Goal: Task Accomplishment & Management: Use online tool/utility

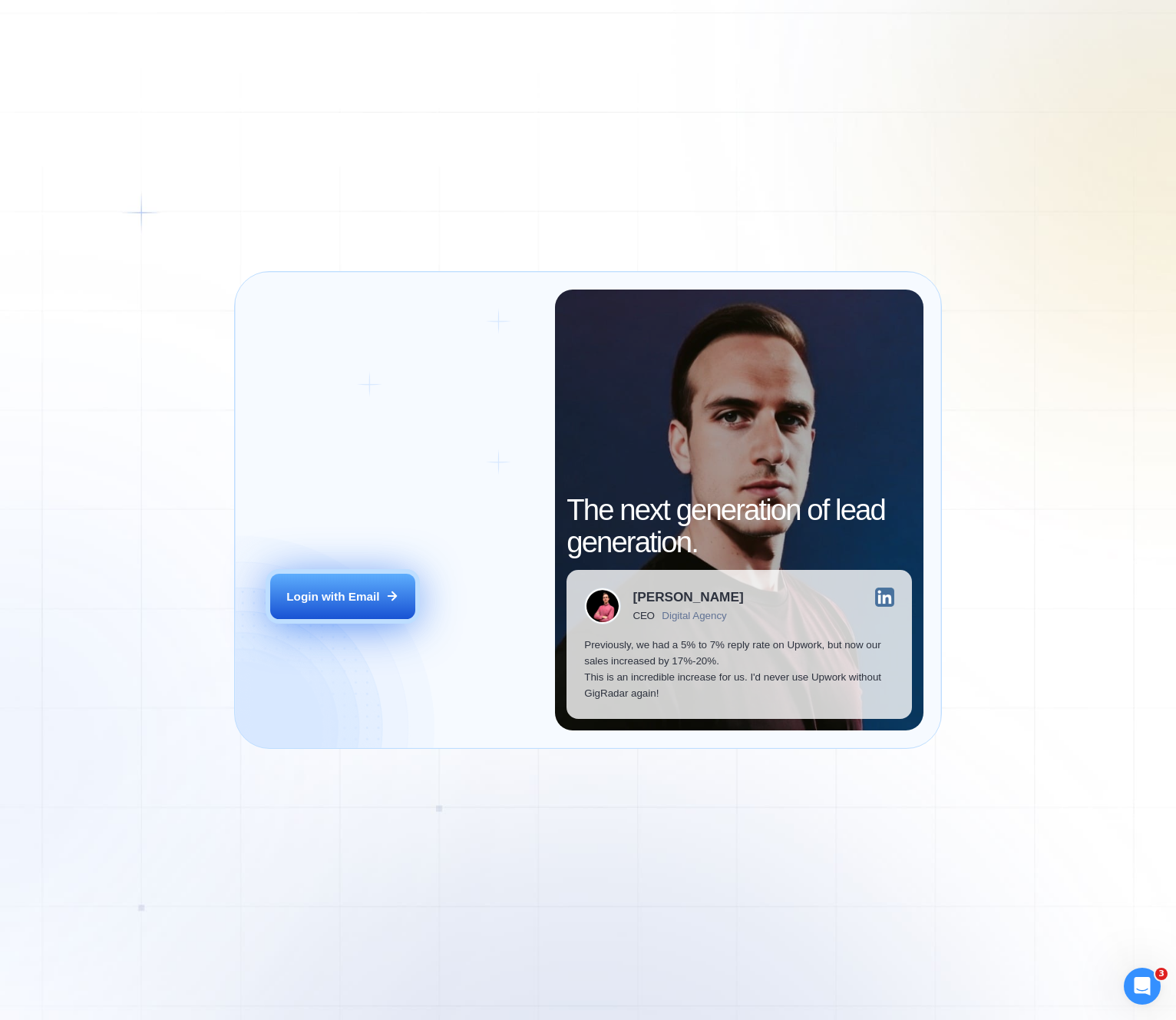
click at [355, 596] on div "Login with Email" at bounding box center [333, 595] width 93 height 16
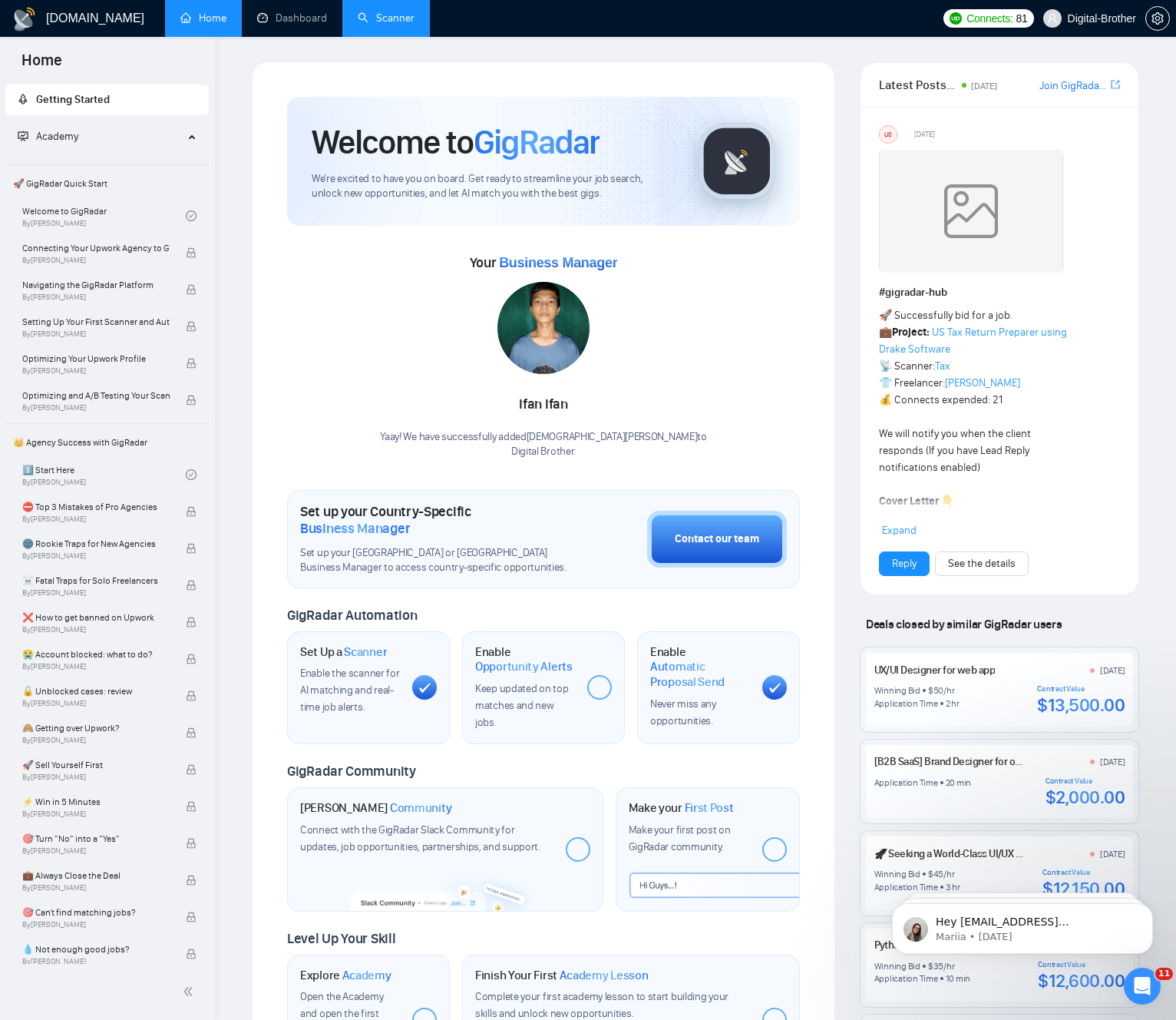
click at [371, 11] on link "Scanner" at bounding box center [387, 18] width 57 height 13
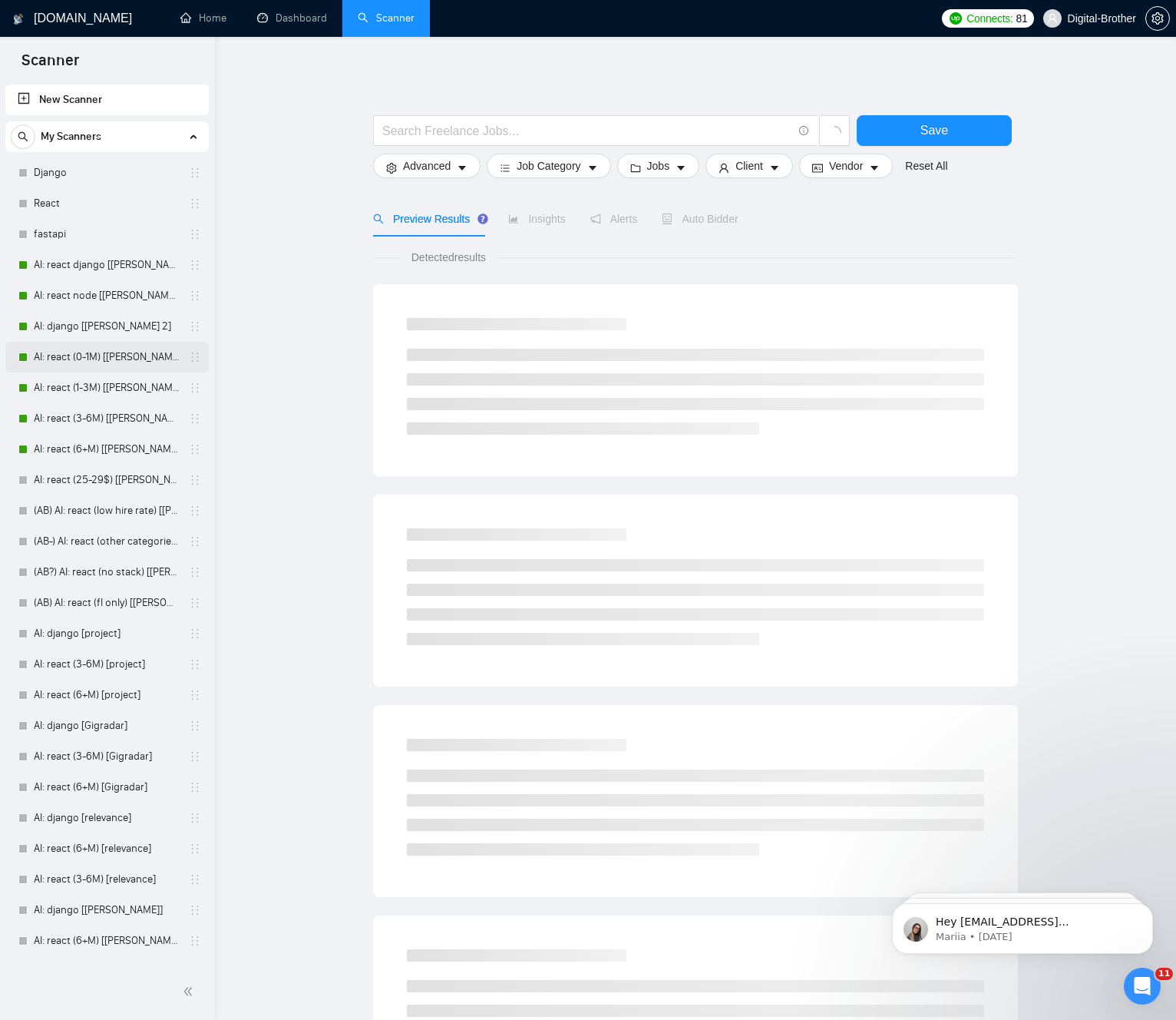
click at [118, 354] on link "AI: react (0-1M) [[PERSON_NAME] 2]" at bounding box center [106, 357] width 146 height 30
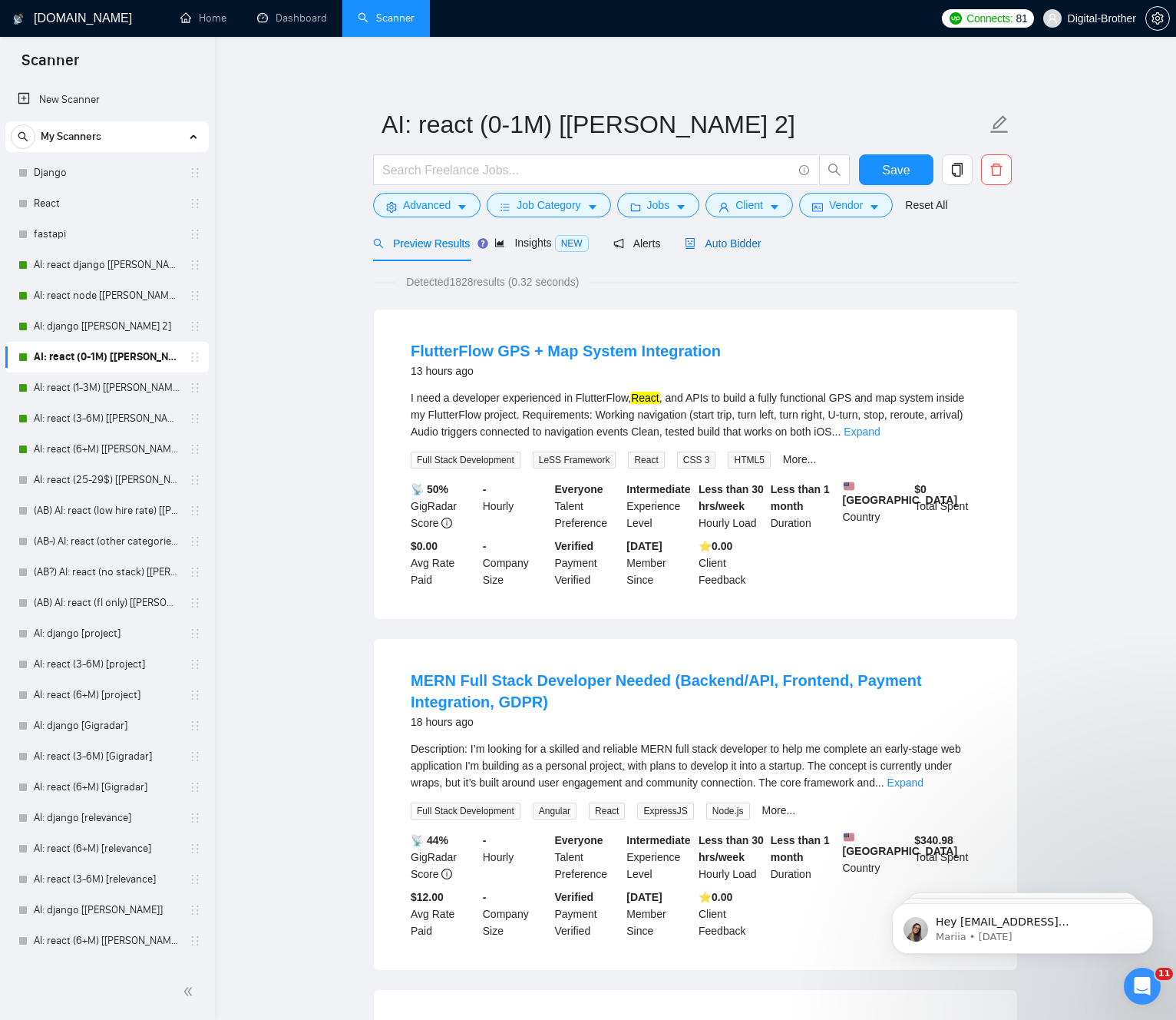
click at [751, 235] on div "Auto Bidder" at bounding box center [723, 244] width 76 height 17
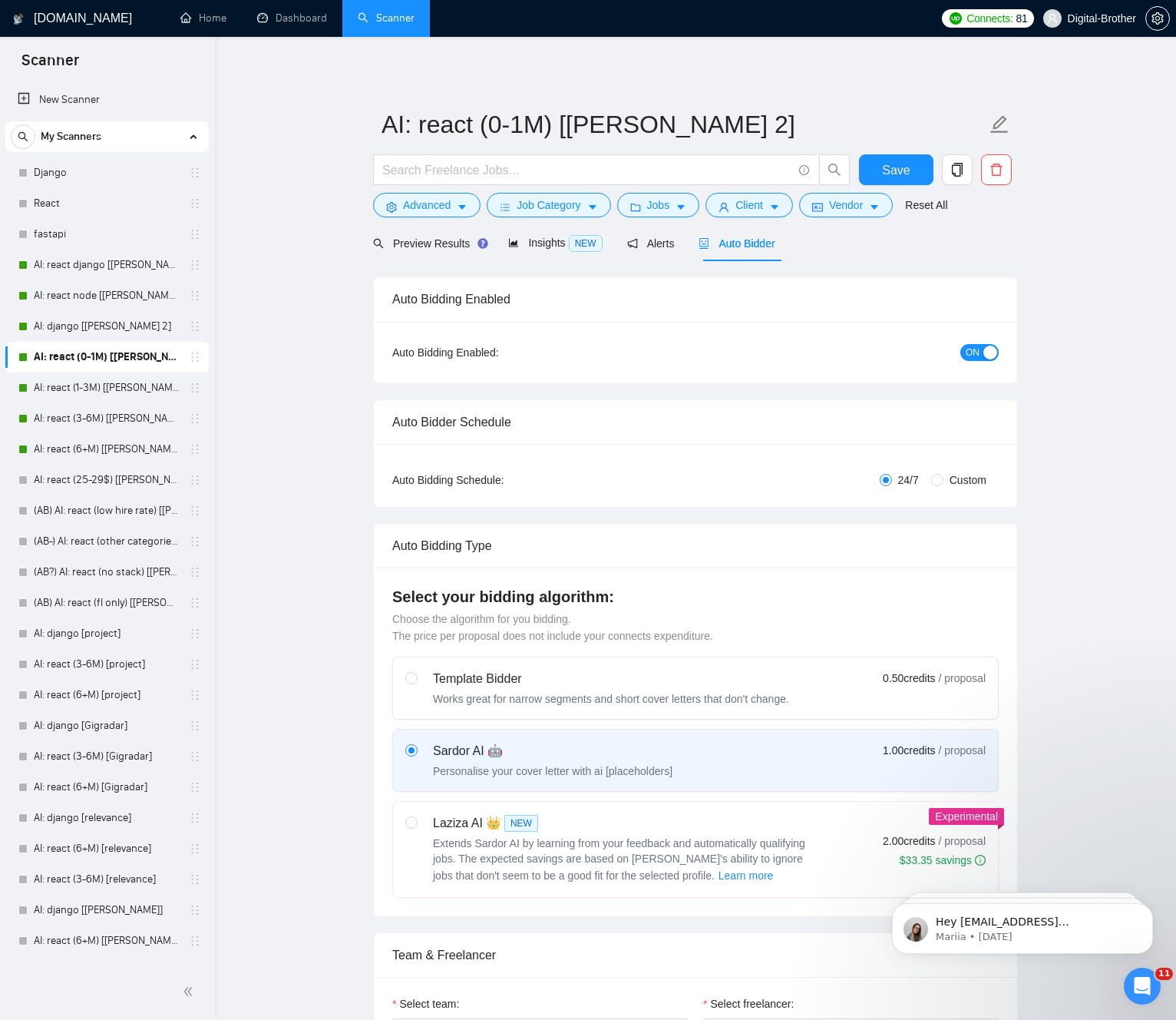
click at [985, 361] on div "ON" at bounding box center [898, 352] width 202 height 25
click at [987, 355] on div "button" at bounding box center [990, 352] width 14 height 14
click at [972, 350] on button "OFF" at bounding box center [977, 352] width 43 height 17
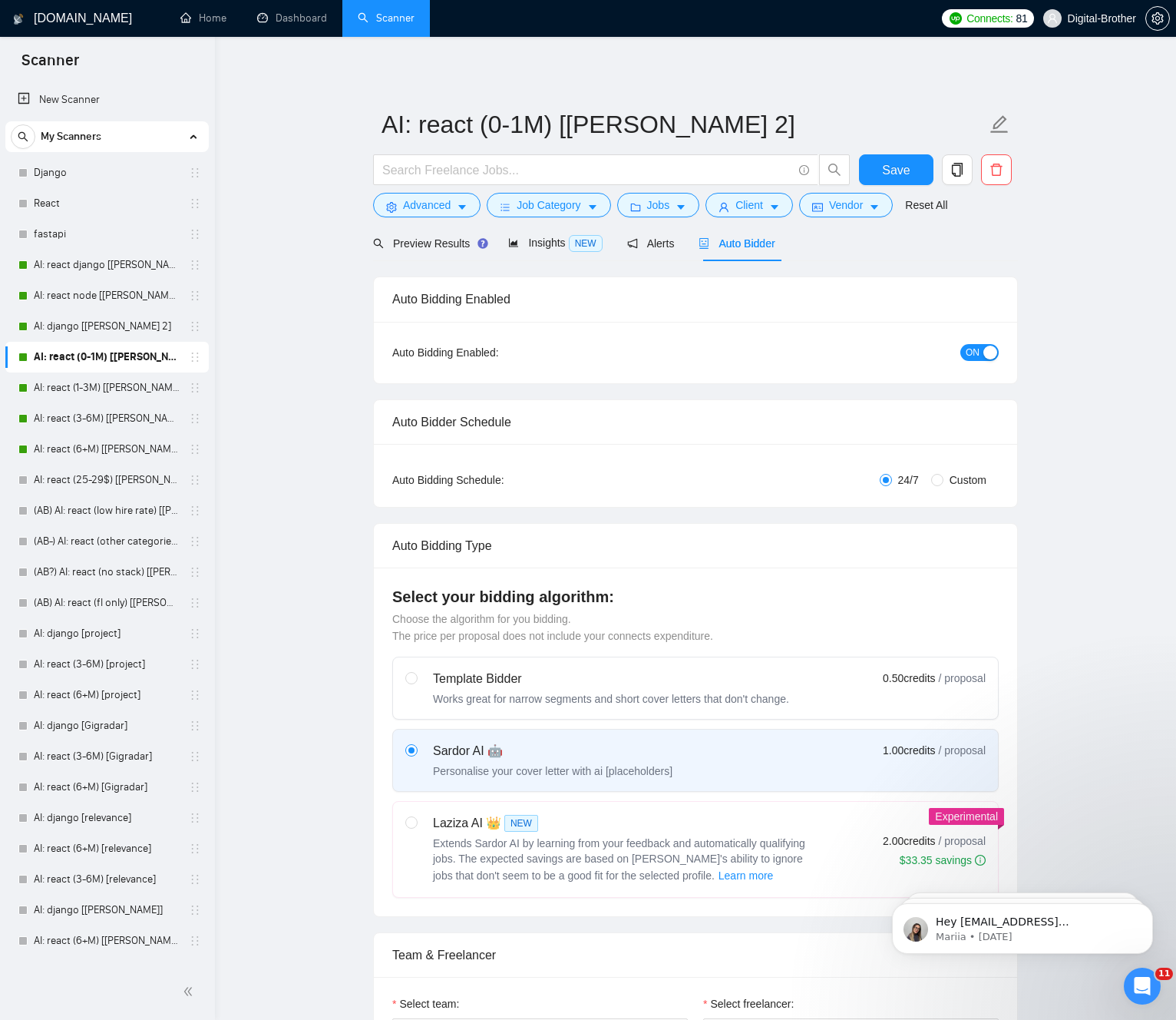
click at [319, 24] on link "Dashboard" at bounding box center [291, 18] width 70 height 13
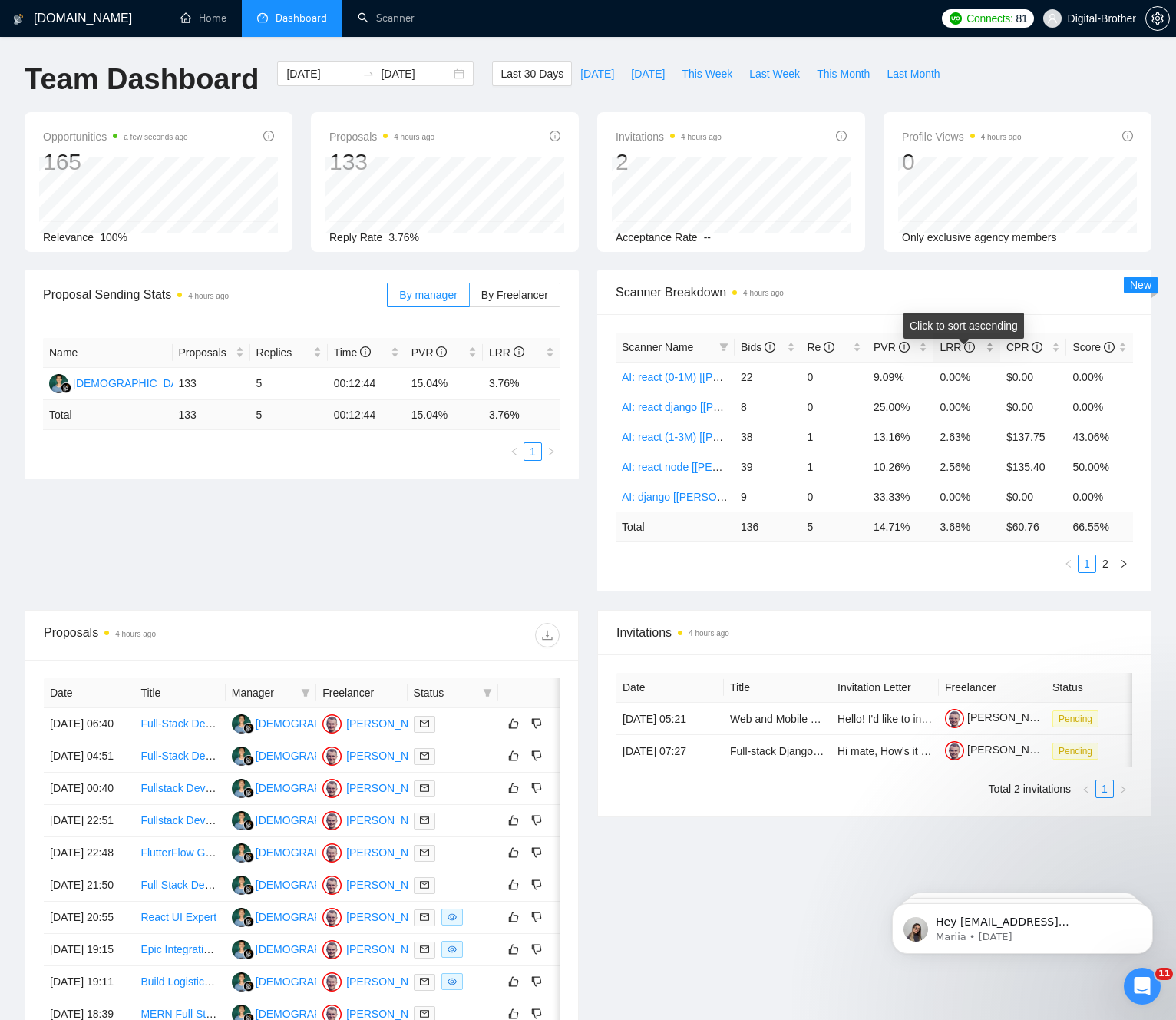
click at [952, 355] on span "LRR" at bounding box center [961, 348] width 42 height 17
